Goal: Navigation & Orientation: Find specific page/section

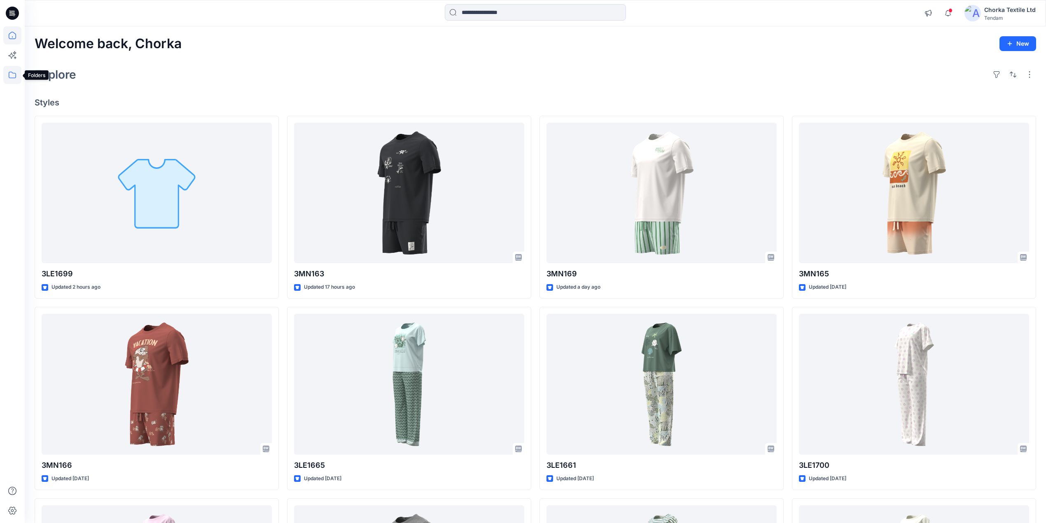
click at [12, 75] on icon at bounding box center [12, 75] width 18 height 18
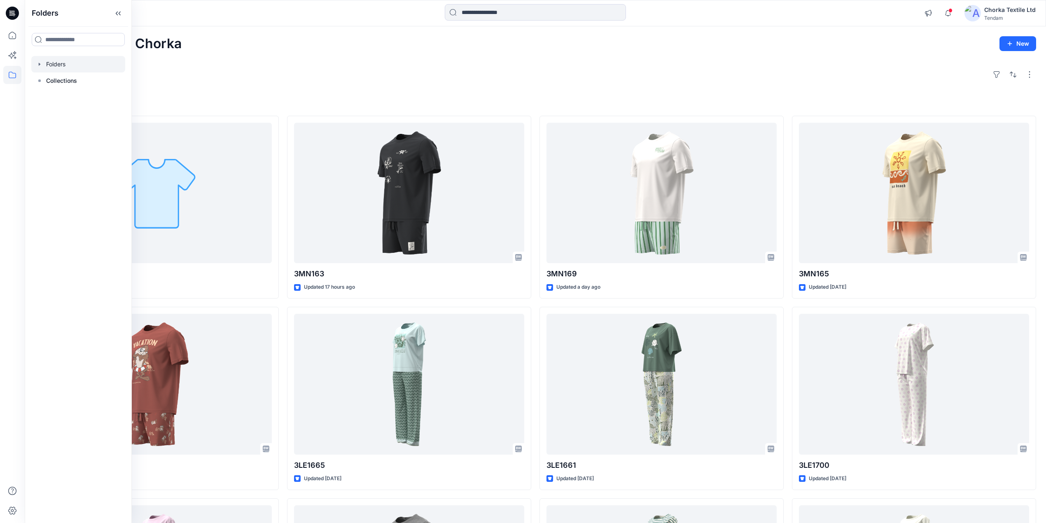
click at [65, 61] on div at bounding box center [78, 64] width 94 height 16
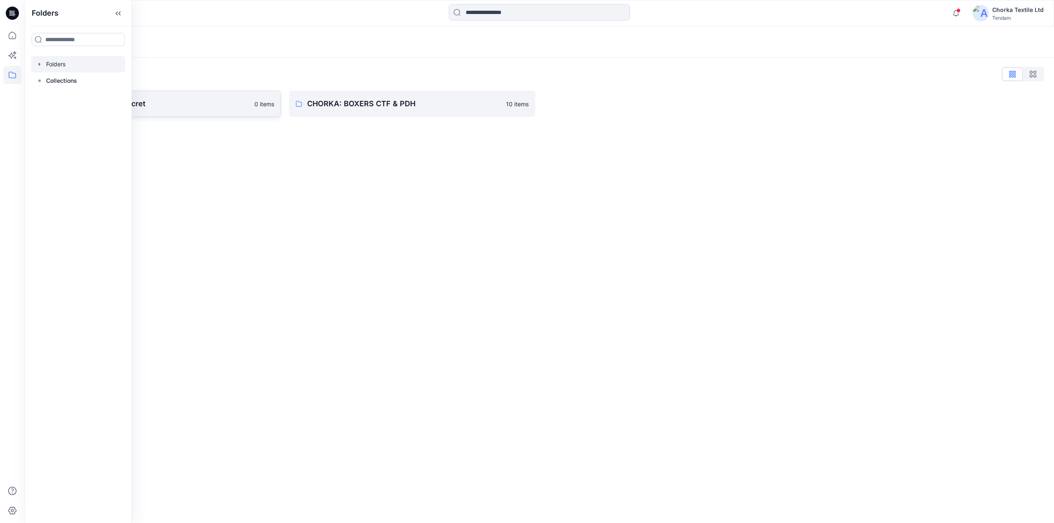
click at [198, 107] on p "CHORKA - Women'Secret" at bounding box center [151, 104] width 197 height 12
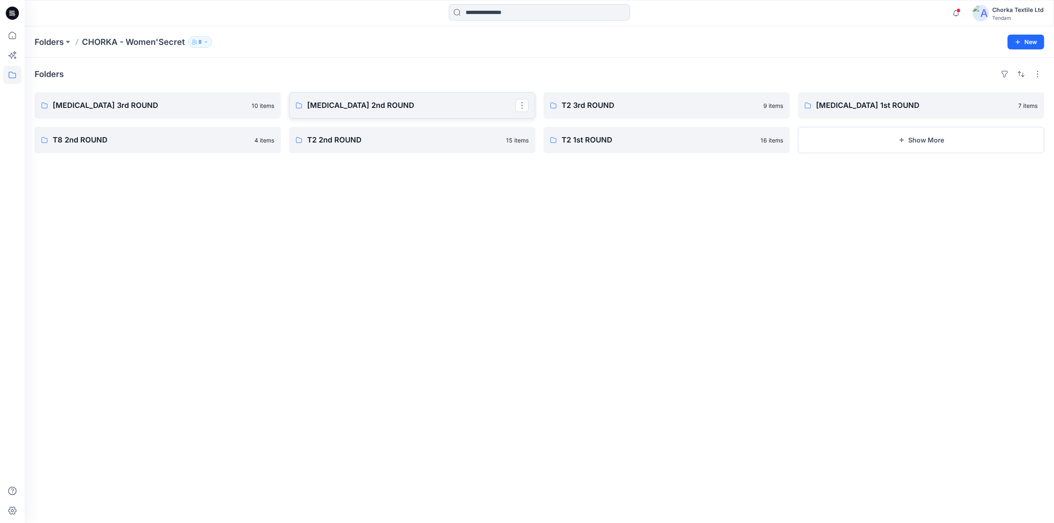
click at [358, 104] on p "T3 2nd ROUND" at bounding box center [411, 106] width 208 height 12
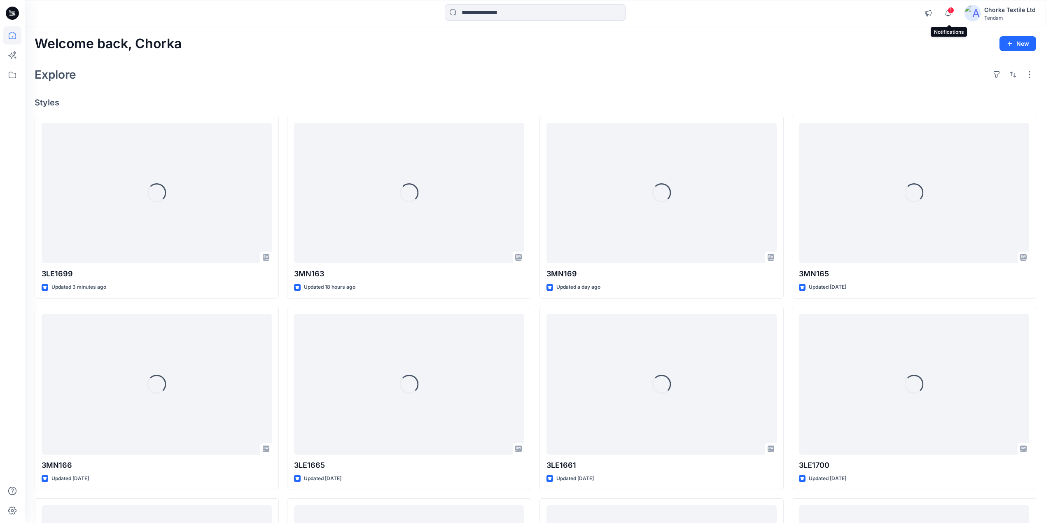
click at [948, 10] on span "1" at bounding box center [951, 10] width 7 height 7
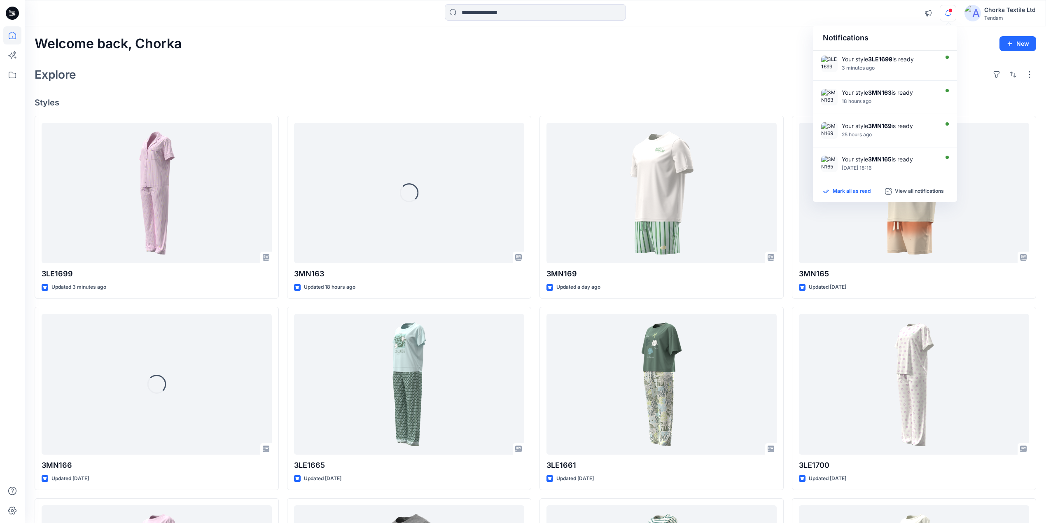
click at [863, 192] on p "Mark all as read" at bounding box center [852, 191] width 38 height 7
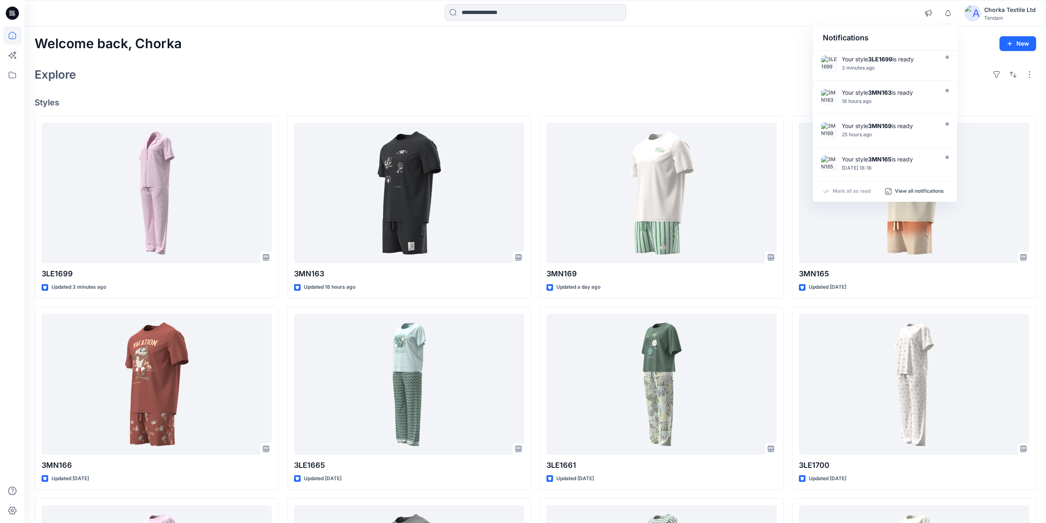
click at [768, 76] on div "Explore" at bounding box center [536, 75] width 1002 height 20
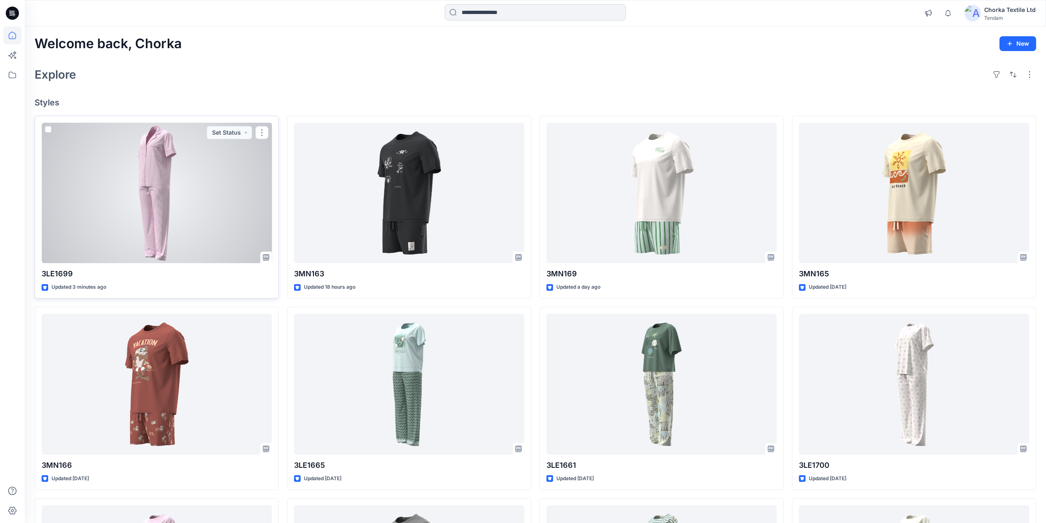
click at [194, 206] on div at bounding box center [157, 193] width 230 height 141
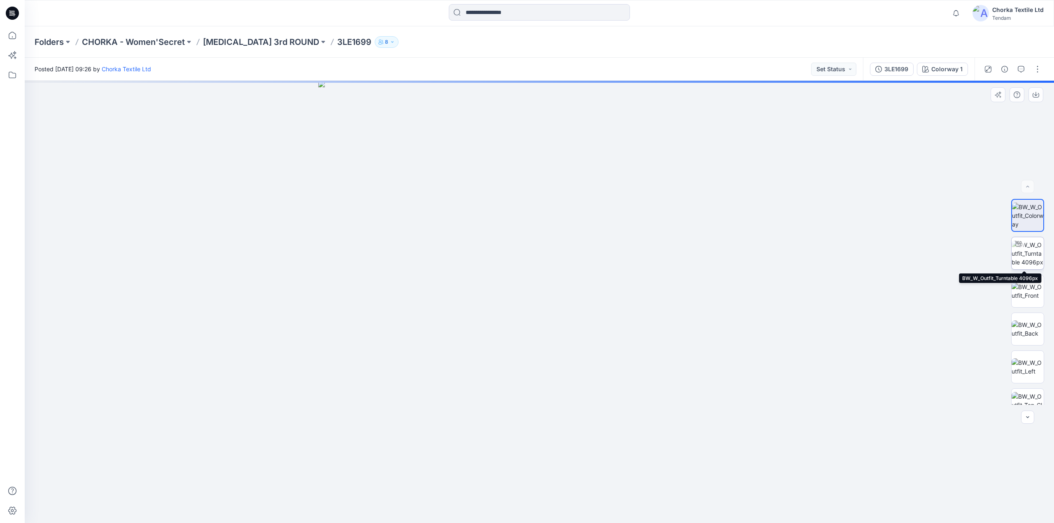
click at [1030, 251] on img at bounding box center [1028, 254] width 32 height 26
